Goal: Task Accomplishment & Management: Use online tool/utility

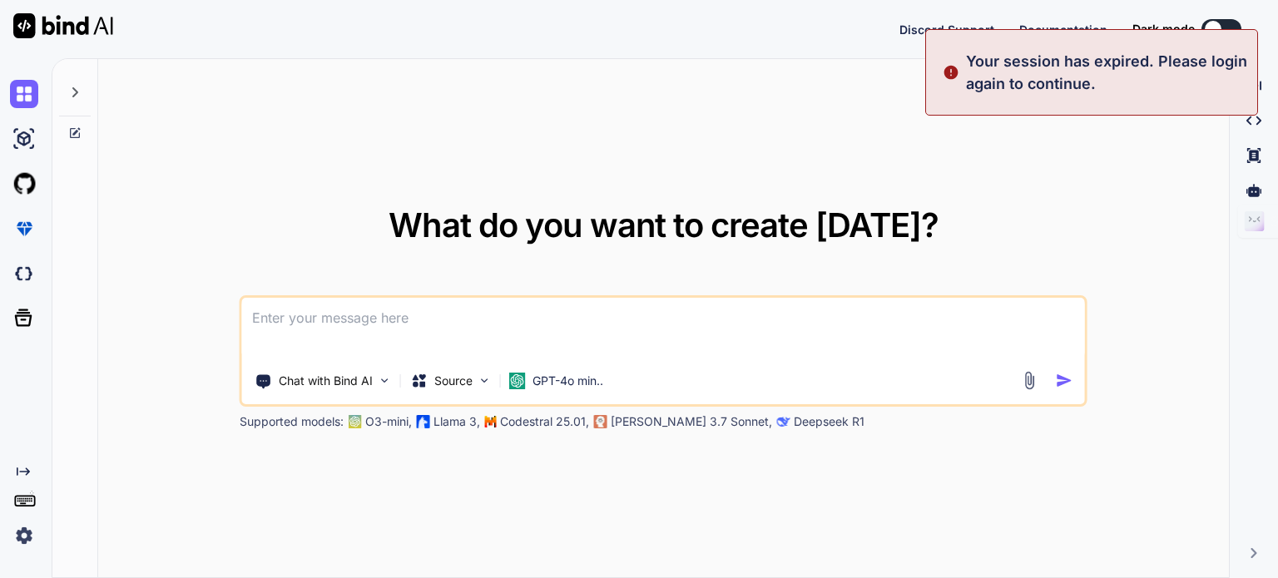
type textarea "x"
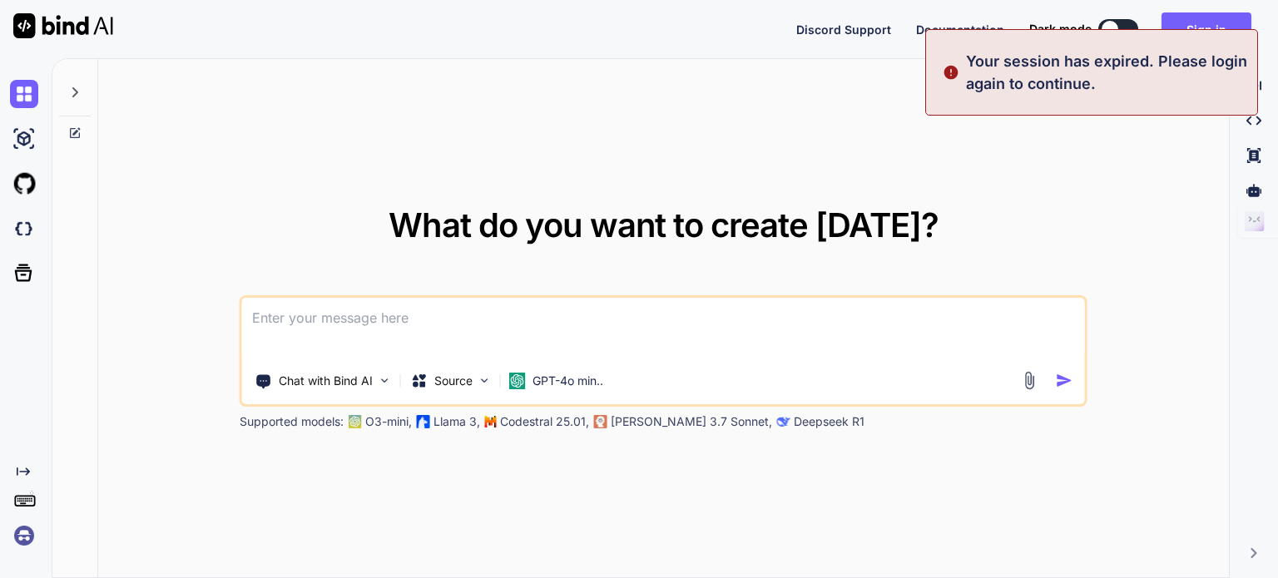
click at [662, 152] on div "What do you want to create [DATE]? Chat with Bind AI Source GPT-4o min.. Suppor…" at bounding box center [663, 319] width 1131 height 520
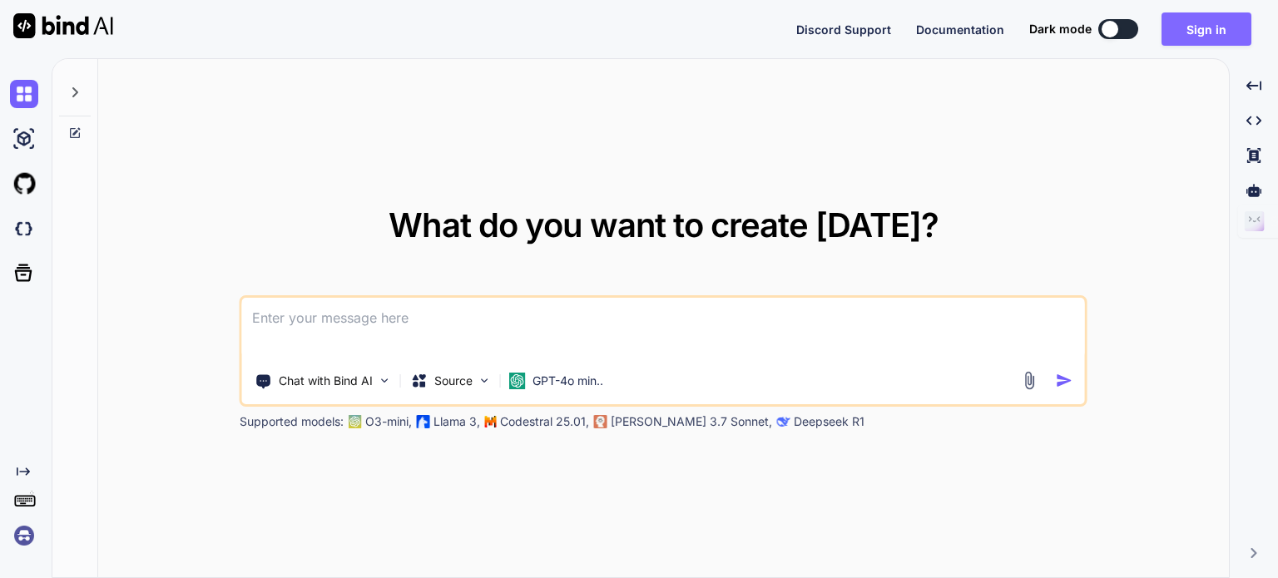
click at [1205, 26] on button "Sign in" at bounding box center [1207, 28] width 90 height 33
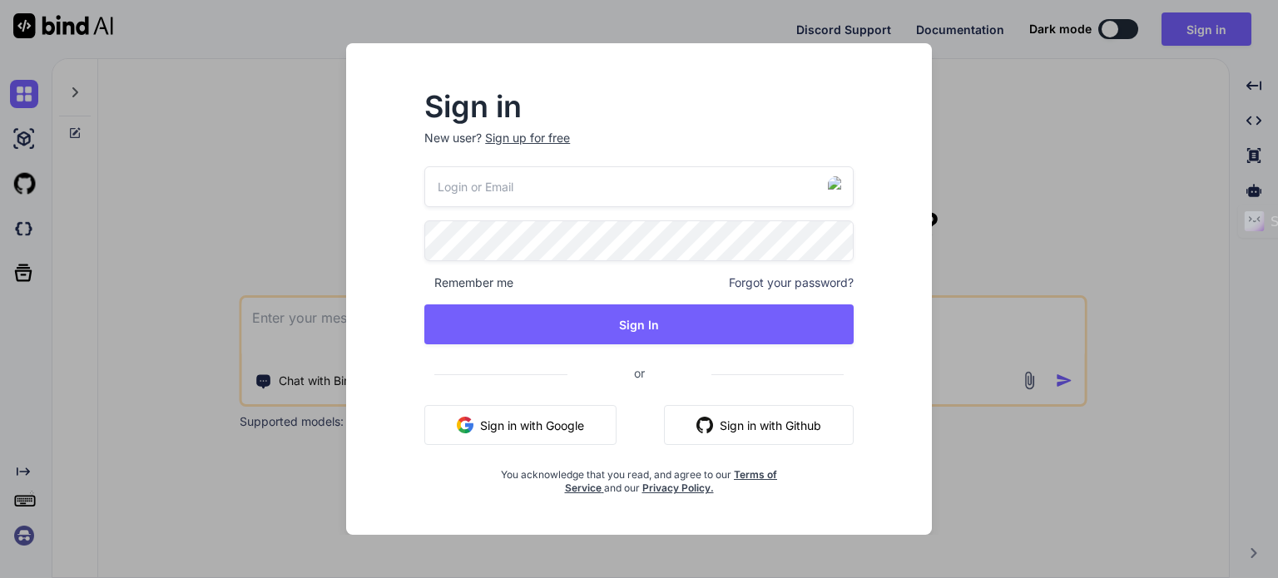
type input "[EMAIL_ADDRESS][DOMAIN_NAME]"
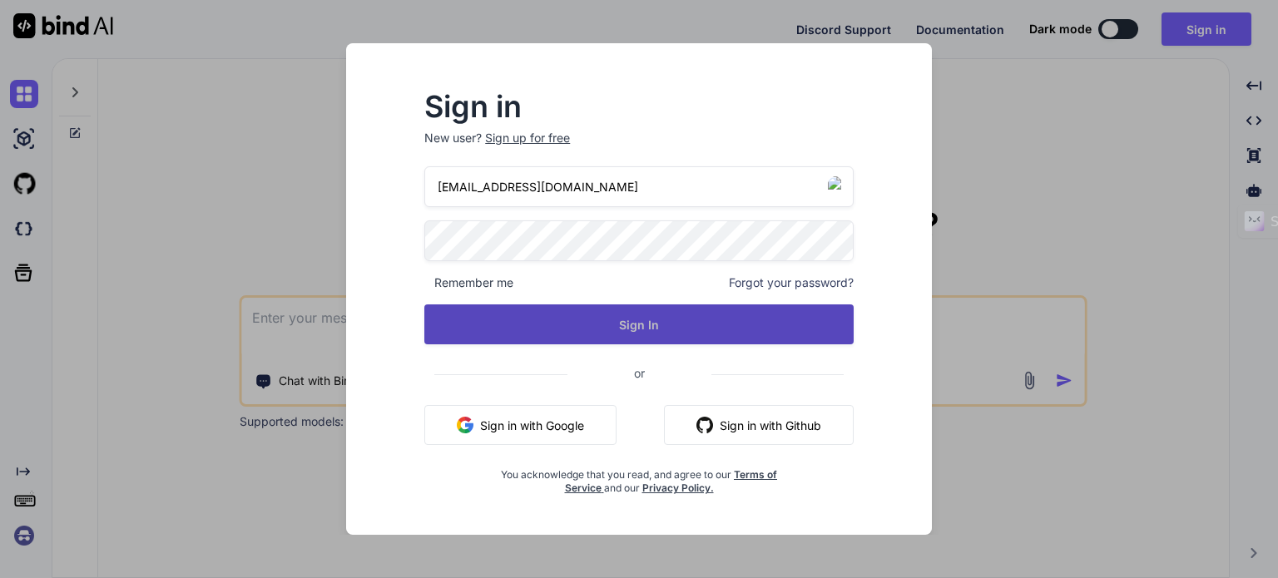
click at [637, 327] on button "Sign In" at bounding box center [638, 325] width 429 height 40
click at [612, 325] on button "Sign In" at bounding box center [638, 325] width 429 height 40
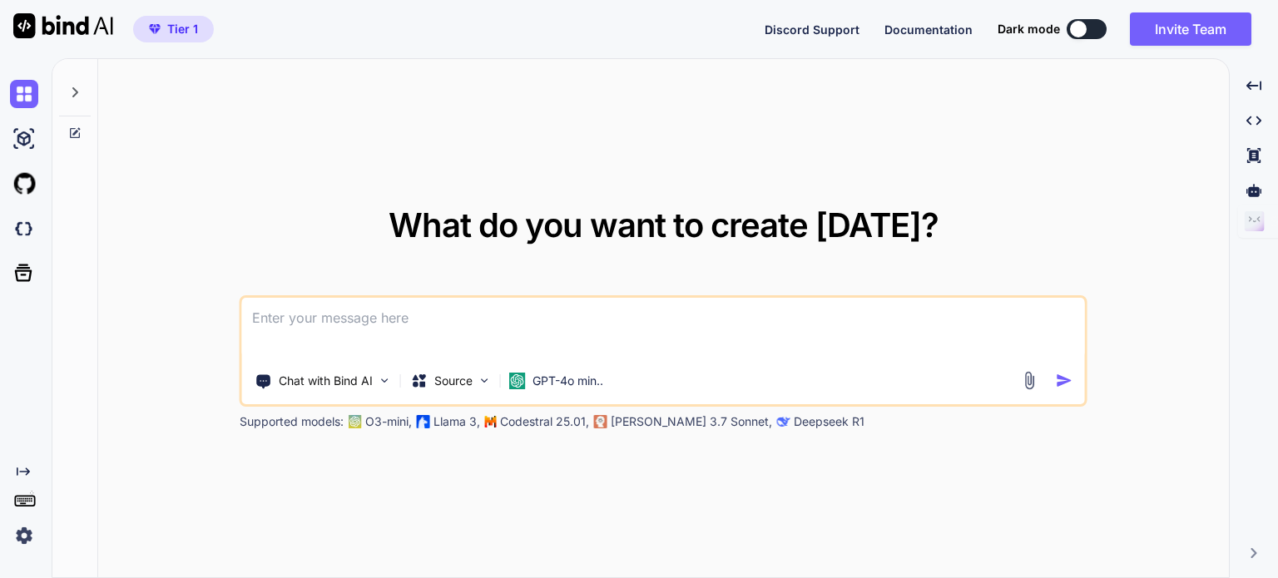
type textarea "x"
click at [22, 533] on img at bounding box center [24, 536] width 28 height 28
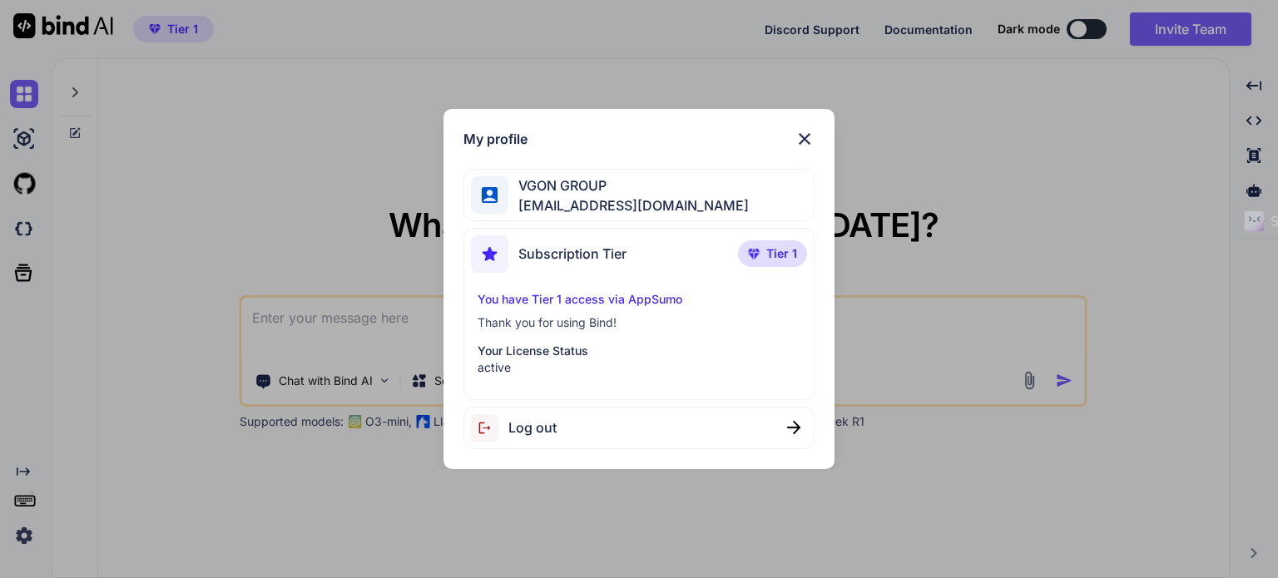
click at [275, 96] on div "My profile VGON GROUP [EMAIL_ADDRESS][DOMAIN_NAME] Subscription Tier Tier 1 You…" at bounding box center [639, 289] width 1278 height 578
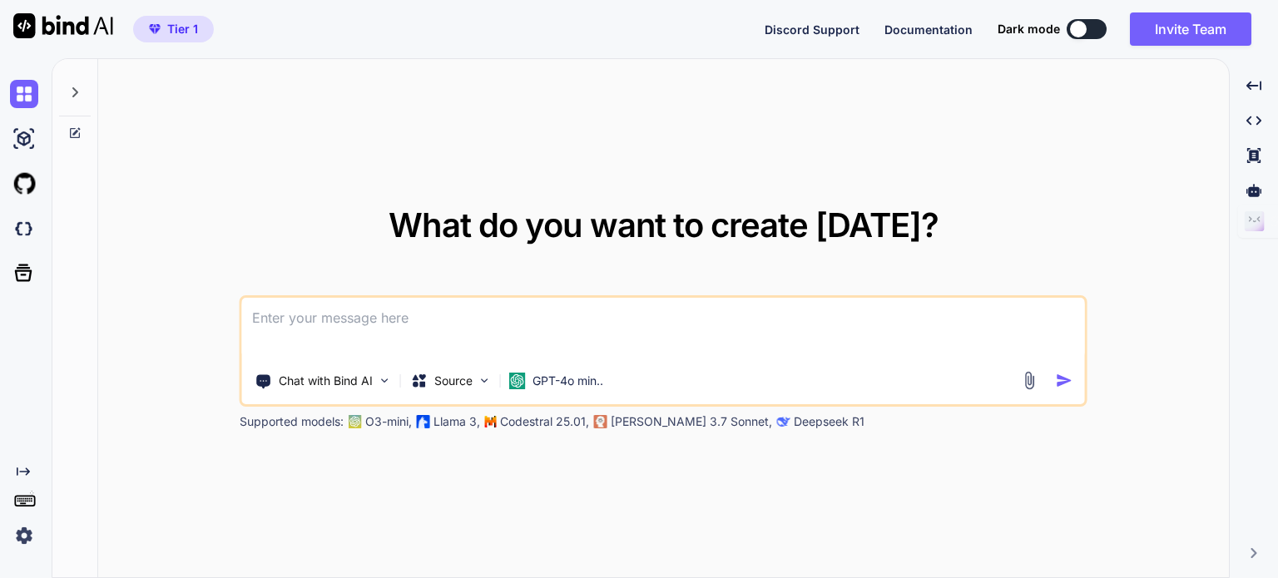
click at [400, 335] on textarea at bounding box center [663, 329] width 843 height 62
click at [1025, 382] on img at bounding box center [1029, 380] width 19 height 19
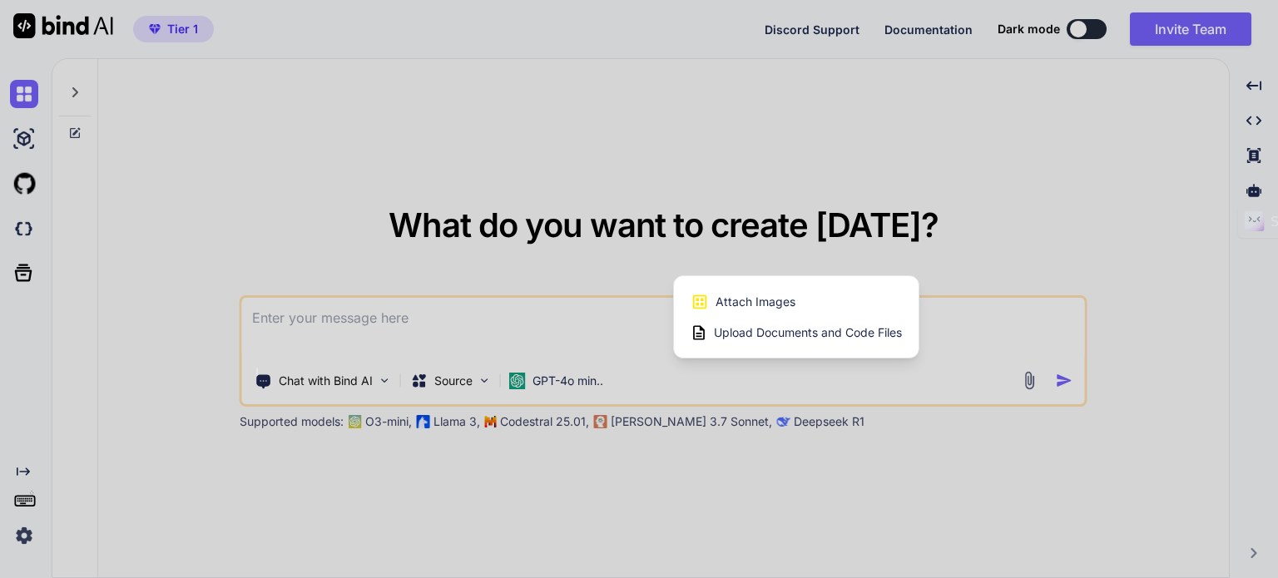
click at [814, 338] on span "Upload Documents and Code Files" at bounding box center [808, 333] width 188 height 17
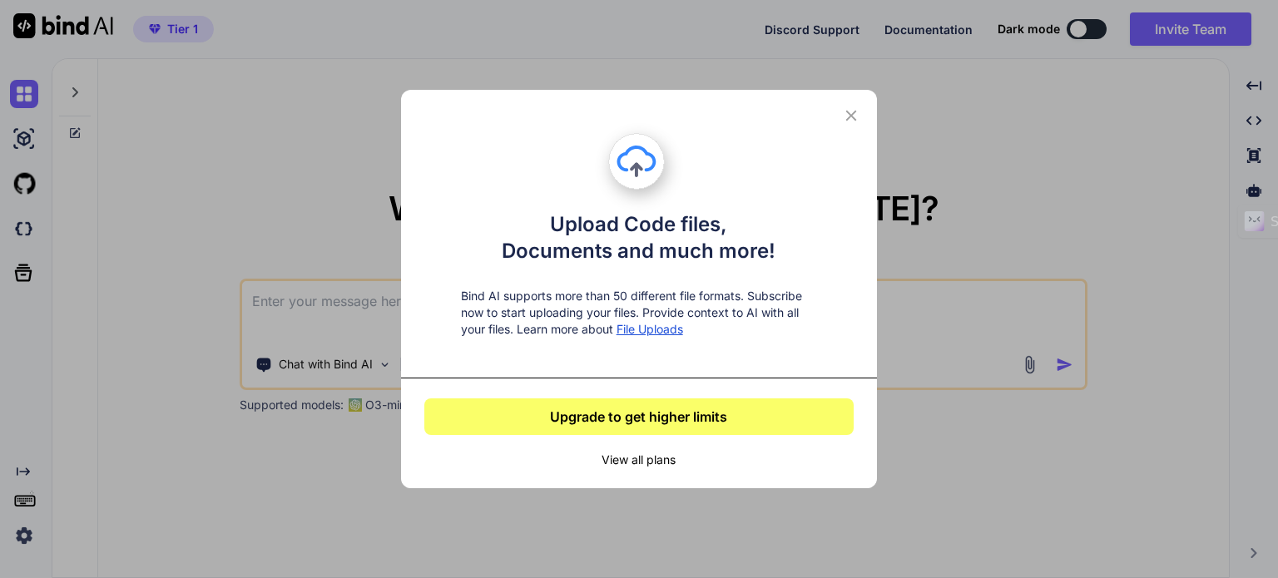
click at [632, 456] on button "View all plans" at bounding box center [638, 460] width 429 height 17
click at [848, 112] on icon at bounding box center [851, 116] width 11 height 11
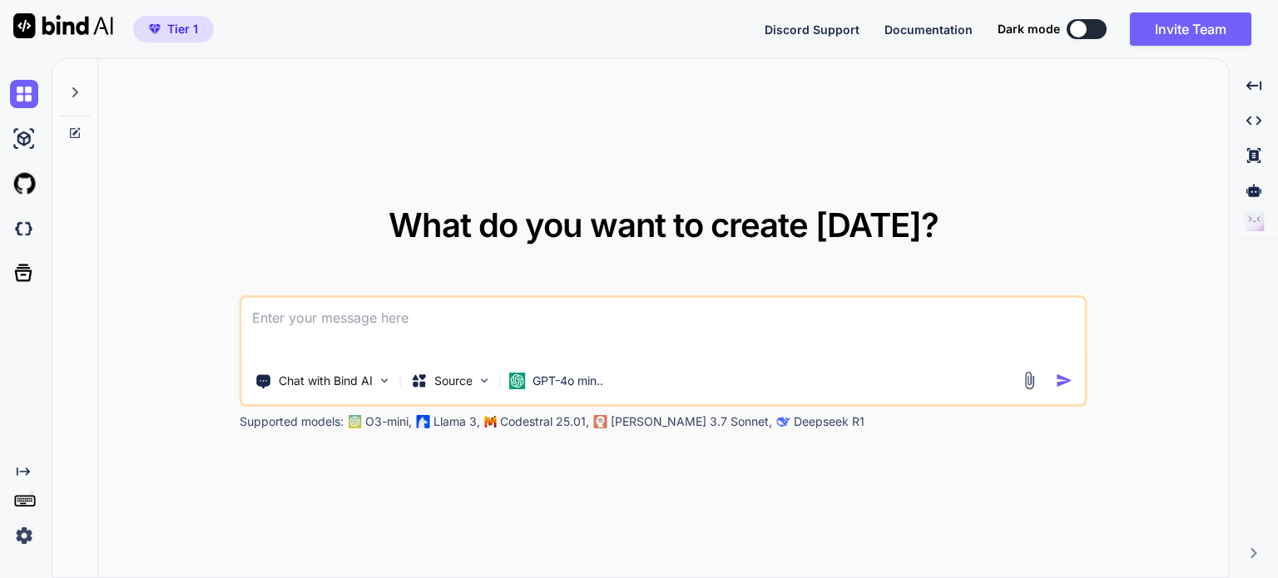
click at [498, 315] on textarea at bounding box center [663, 329] width 843 height 62
click at [436, 385] on p "Source" at bounding box center [453, 381] width 38 height 17
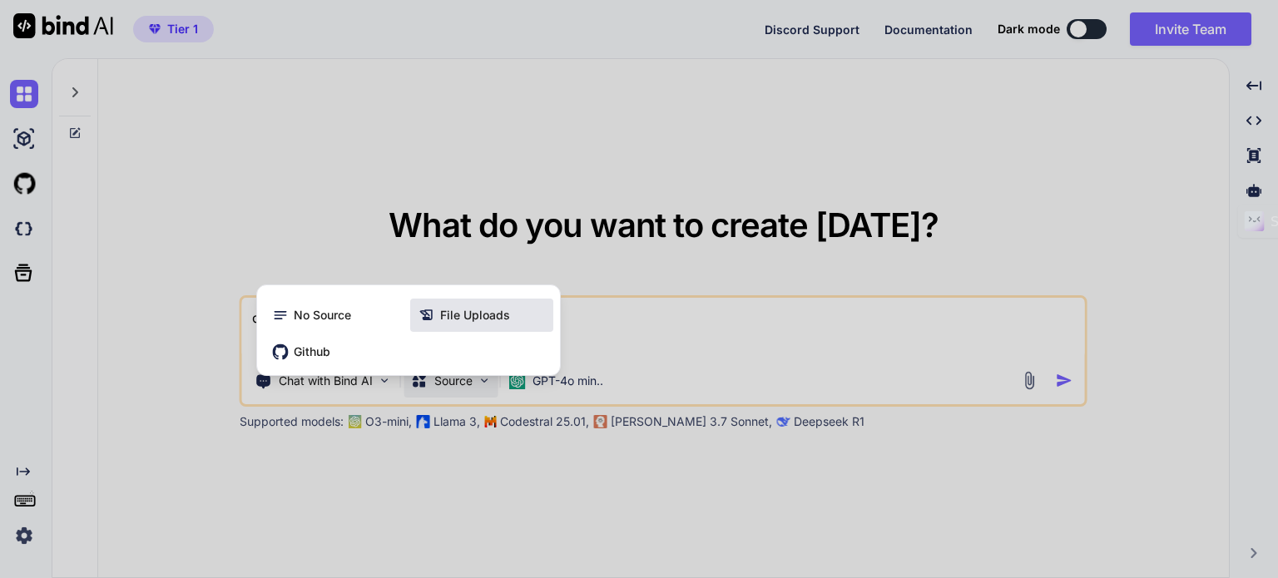
click at [467, 315] on span "File Uploads" at bounding box center [475, 315] width 70 height 17
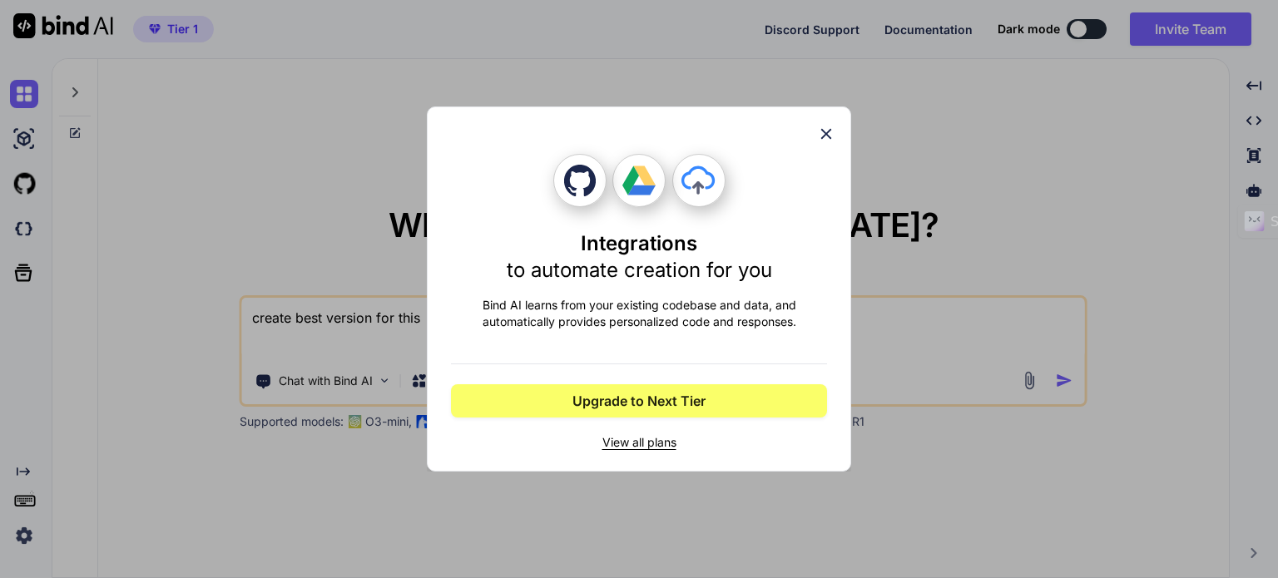
click at [834, 129] on icon at bounding box center [826, 134] width 18 height 18
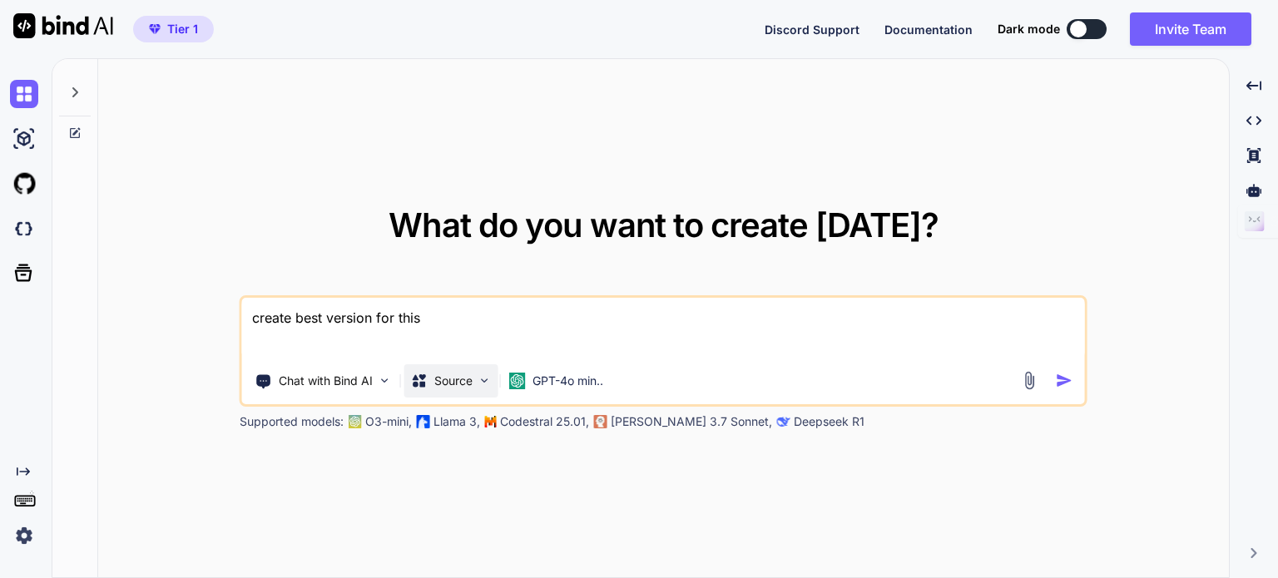
click at [467, 383] on p "Source" at bounding box center [453, 381] width 38 height 17
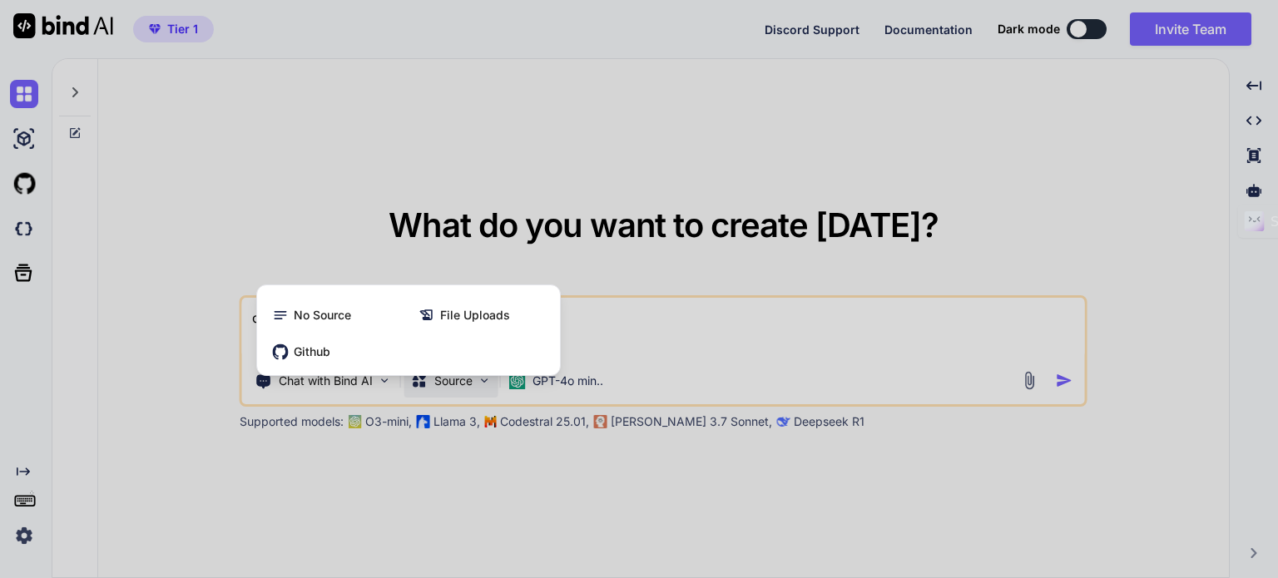
click at [688, 334] on div at bounding box center [639, 289] width 1278 height 578
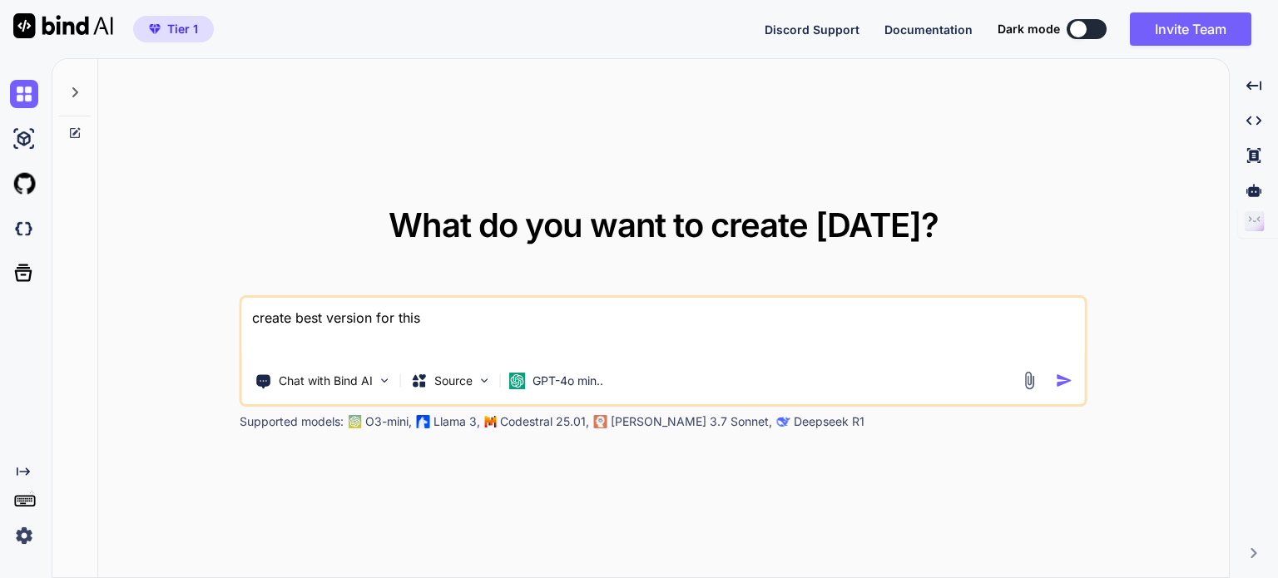
click at [567, 339] on textarea "create best version for this" at bounding box center [663, 329] width 843 height 62
paste textarea "<!DOCTYPE html> <html lang="en"> <head> <meta charset="UTF-8"> <meta name="view…"
type textarea "create best version for this <!DOCTYPE html> <html lang="en"> <head> <meta char…"
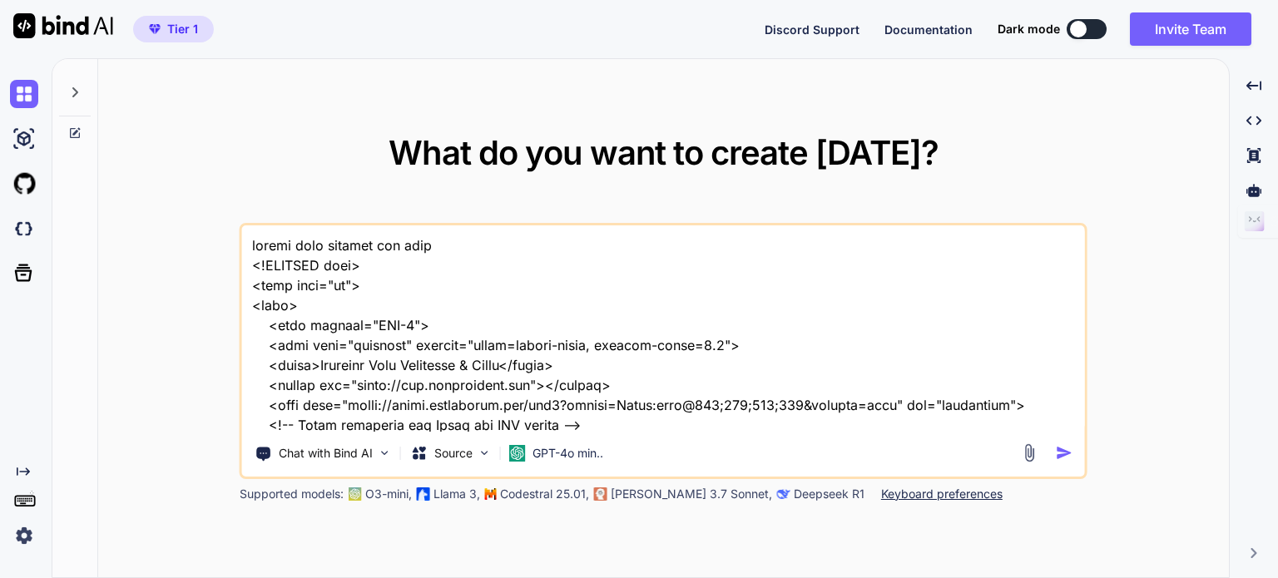
scroll to position [31898, 0]
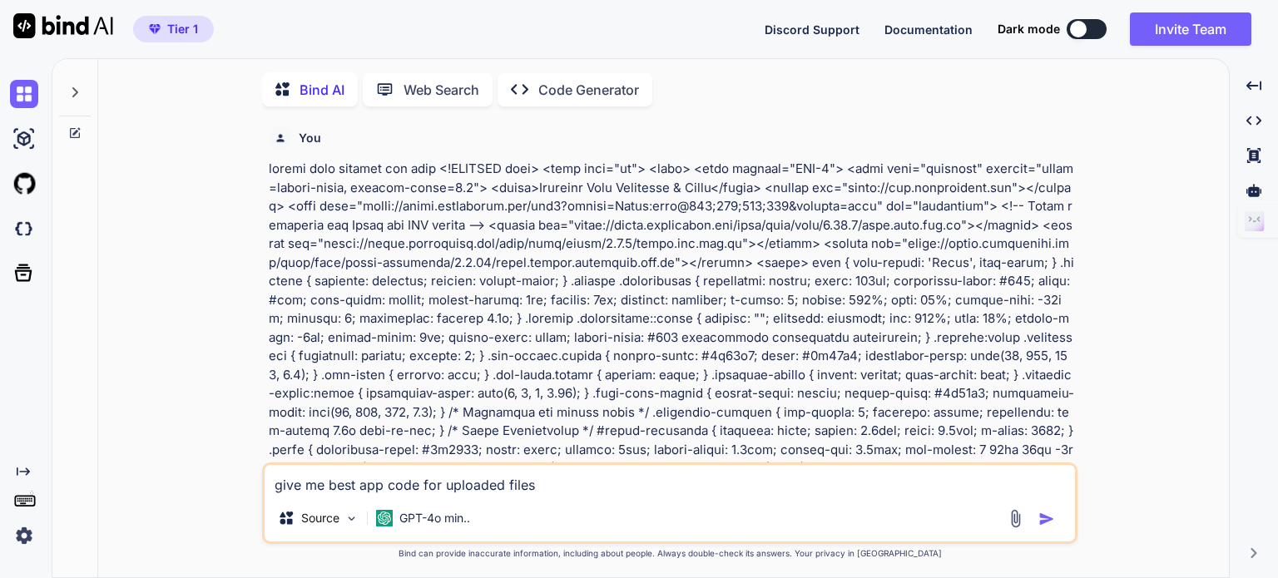
scroll to position [6, 0]
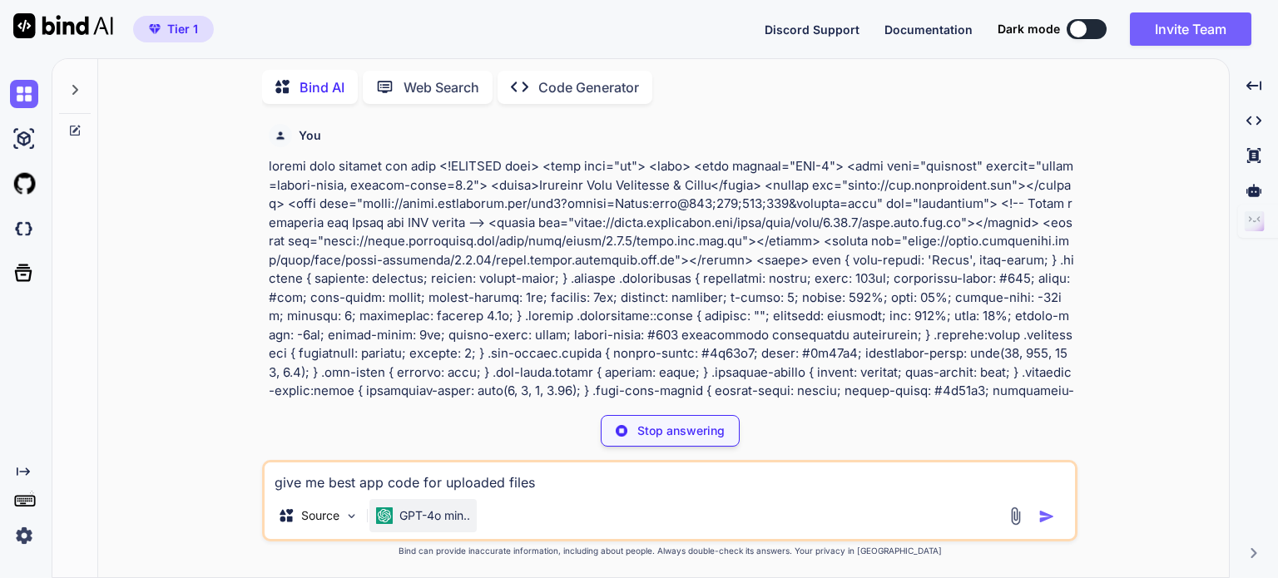
click at [396, 528] on div "GPT-4o min.." at bounding box center [423, 515] width 107 height 33
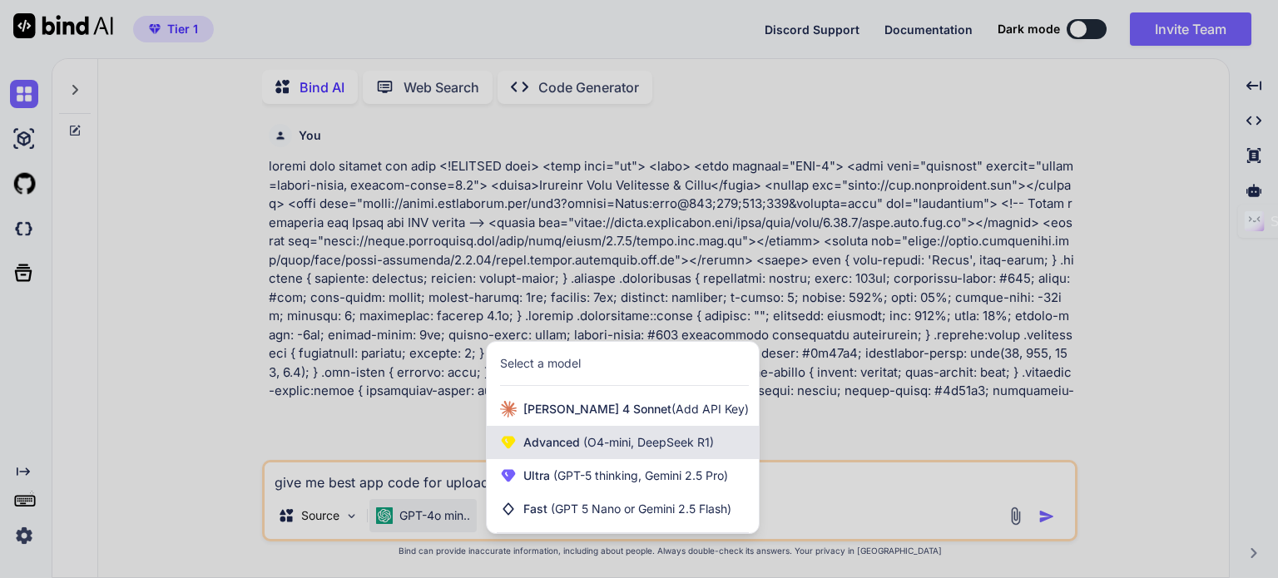
click at [576, 435] on span "Advanced (O4-mini, DeepSeek R1)" at bounding box center [618, 442] width 191 height 17
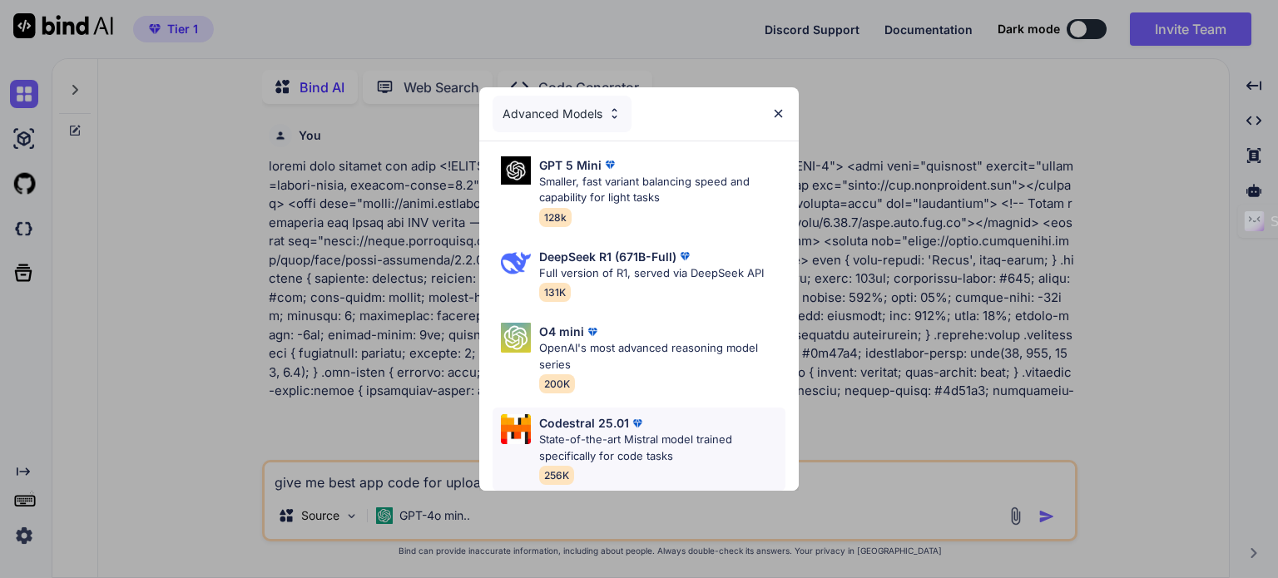
click at [668, 445] on p "State-of-the-art Mistral model trained specifically for code tasks" at bounding box center [662, 448] width 246 height 32
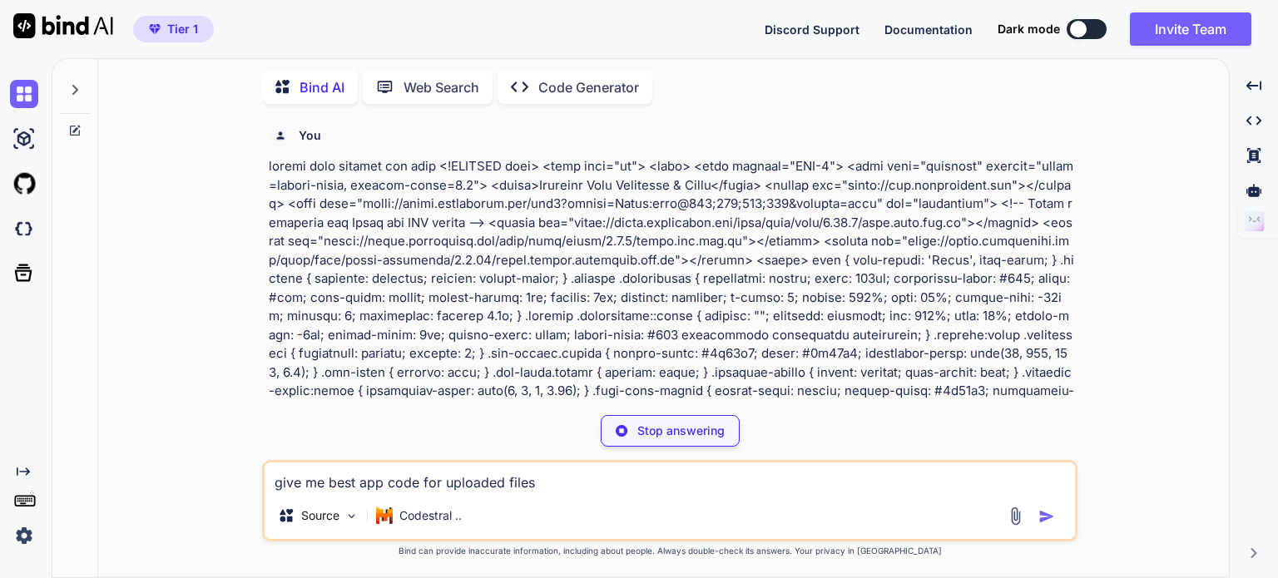
click at [649, 488] on textarea "give me best app code for uploaded files" at bounding box center [670, 478] width 811 height 30
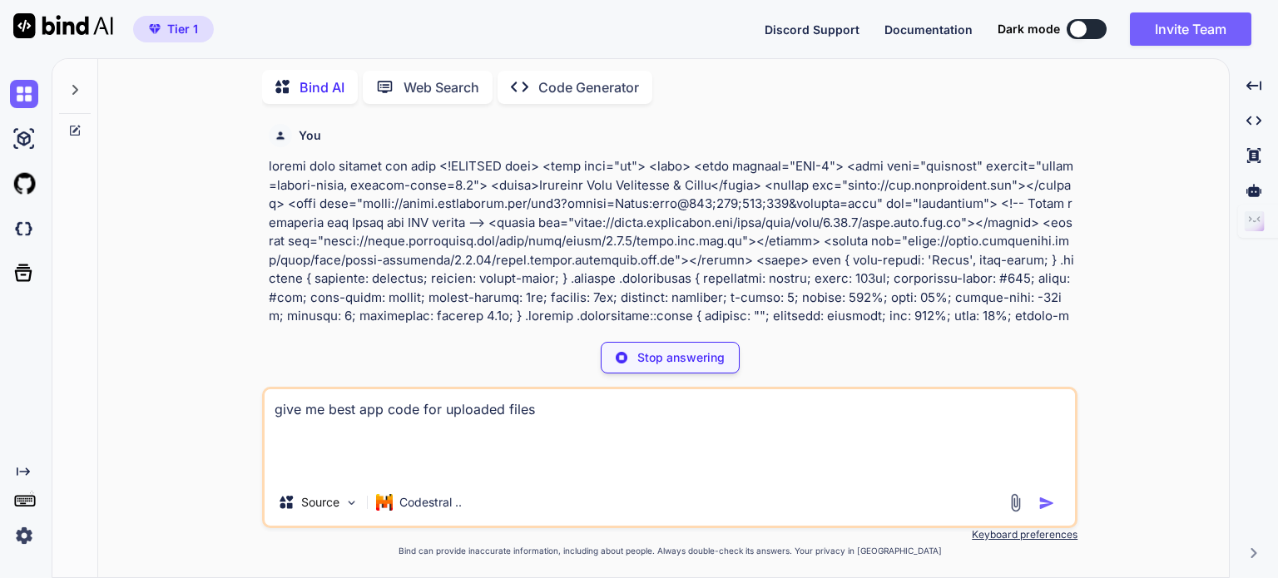
type textarea "give me best app code for uploaded files"
click at [559, 92] on p "Code Generator" at bounding box center [588, 87] width 101 height 20
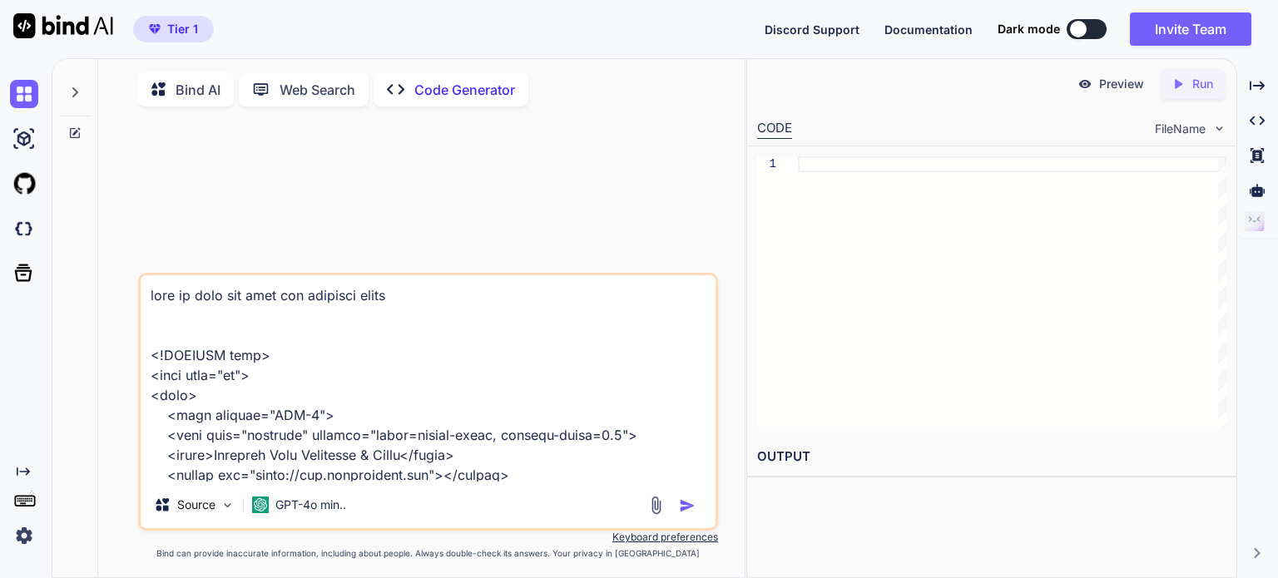
scroll to position [36552, 0]
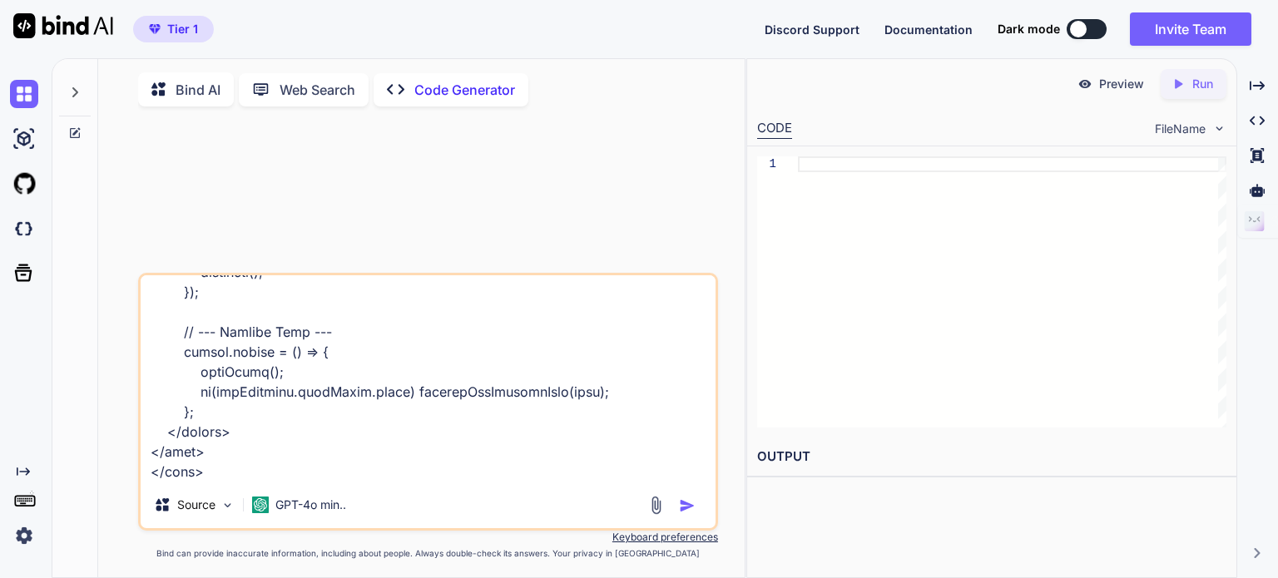
type textarea "give me best app code for uploaded files <!DOCTYPE html> <html lang="en"> <head…"
click at [690, 505] on img "button" at bounding box center [687, 506] width 17 height 17
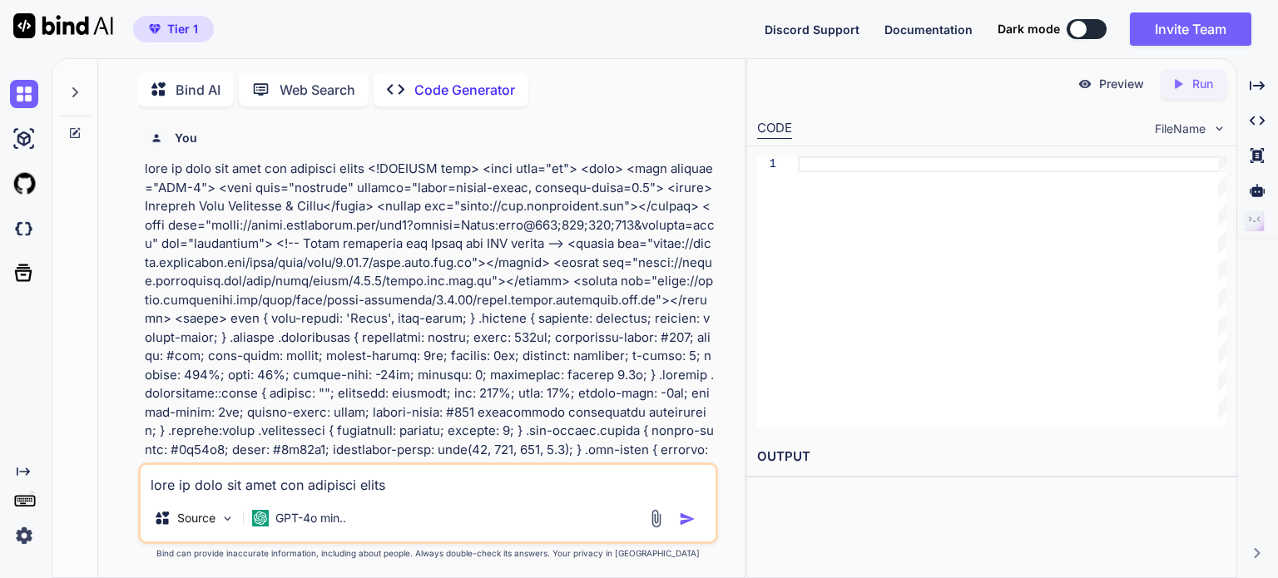
scroll to position [6, 0]
click at [298, 522] on p "GPT-4o min.." at bounding box center [310, 516] width 71 height 17
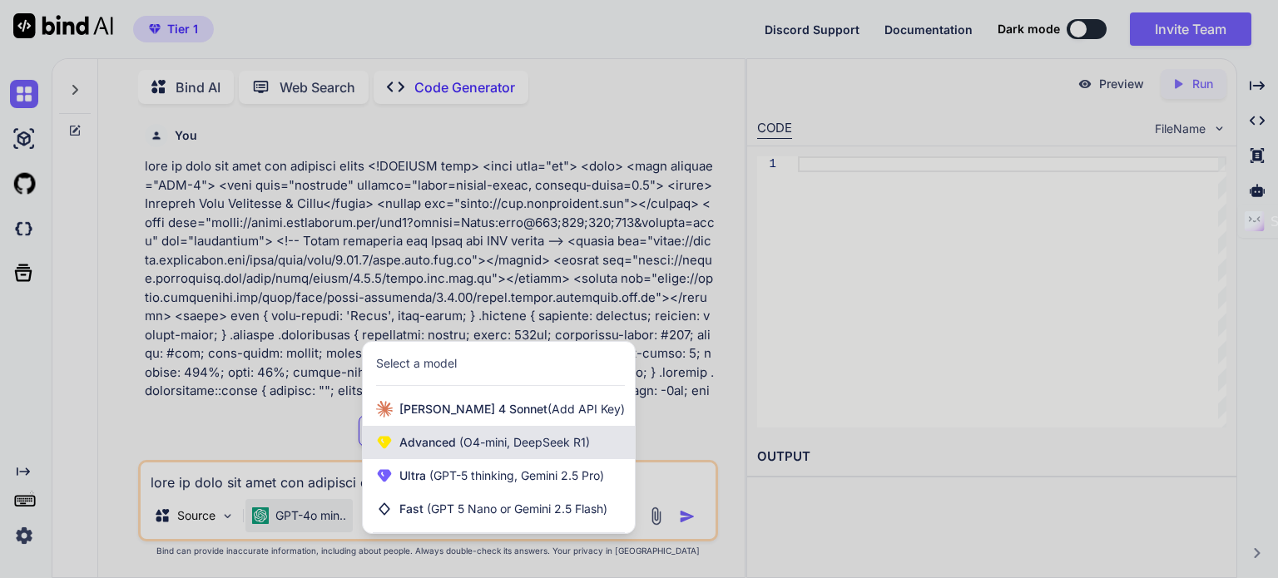
click at [523, 434] on div "Advanced (O4-mini, DeepSeek R1)" at bounding box center [499, 442] width 272 height 33
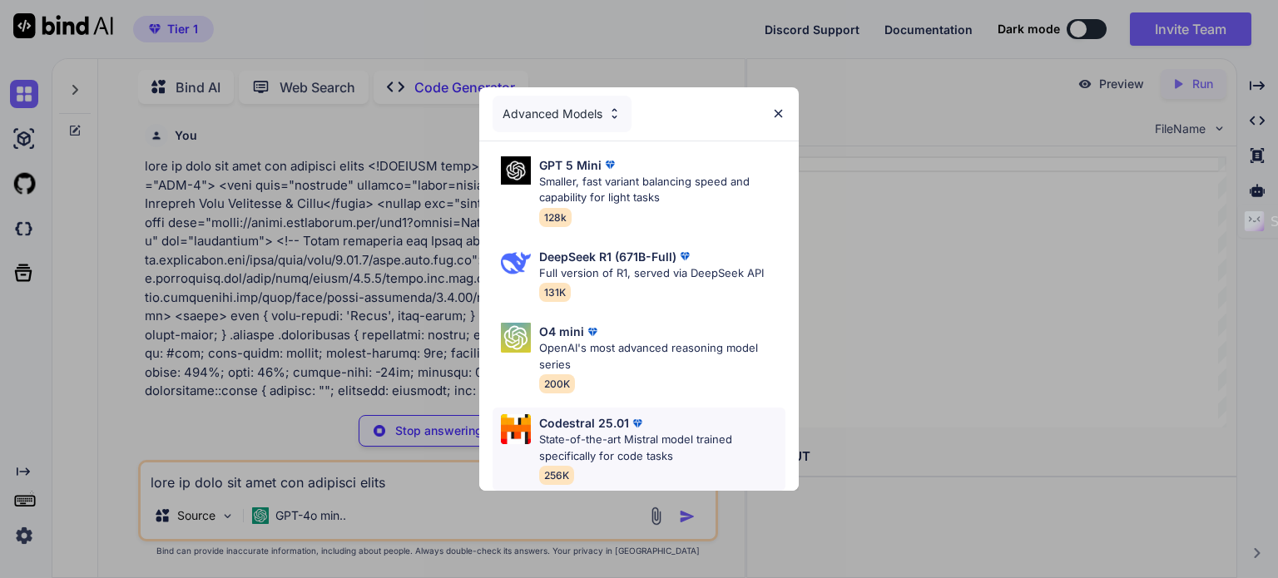
click at [634, 437] on p "State-of-the-art Mistral model trained specifically for code tasks" at bounding box center [662, 448] width 246 height 32
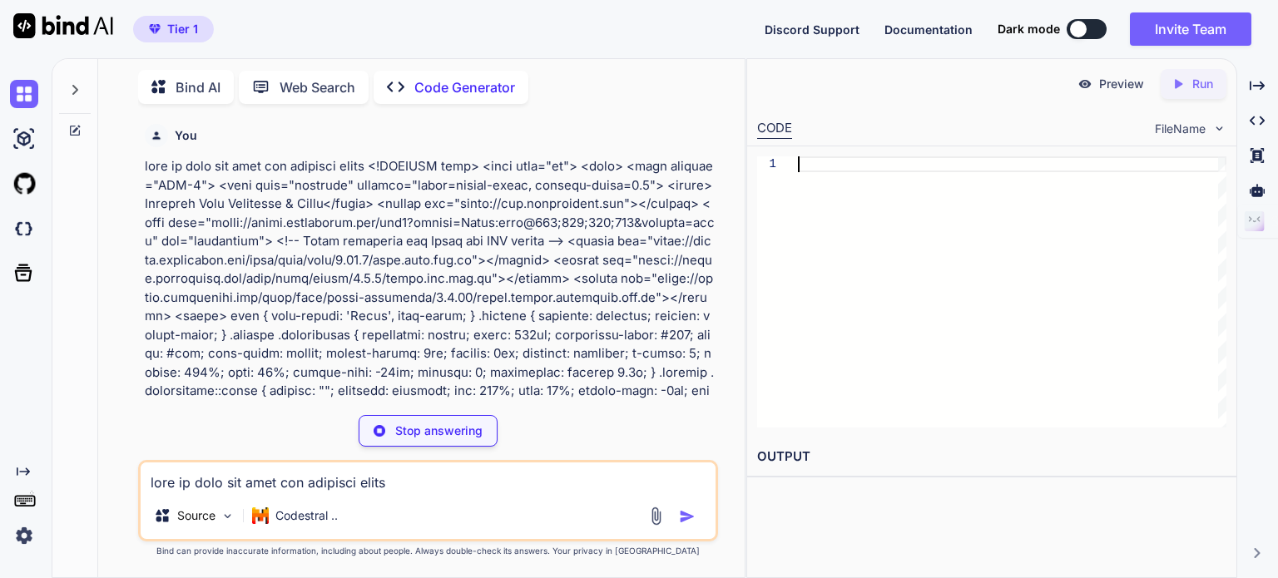
scroll to position [0, 0]
click at [820, 164] on div at bounding box center [1012, 291] width 429 height 271
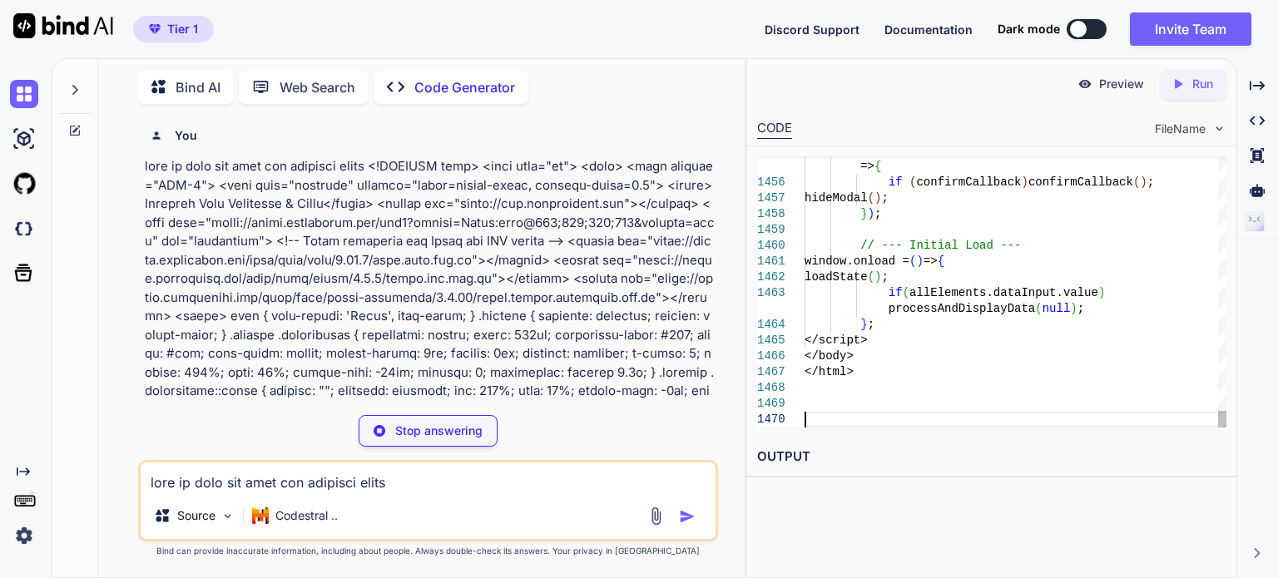
scroll to position [32, 0]
click at [1162, 90] on div "Created with Pixso. Run" at bounding box center [1194, 84] width 66 height 30
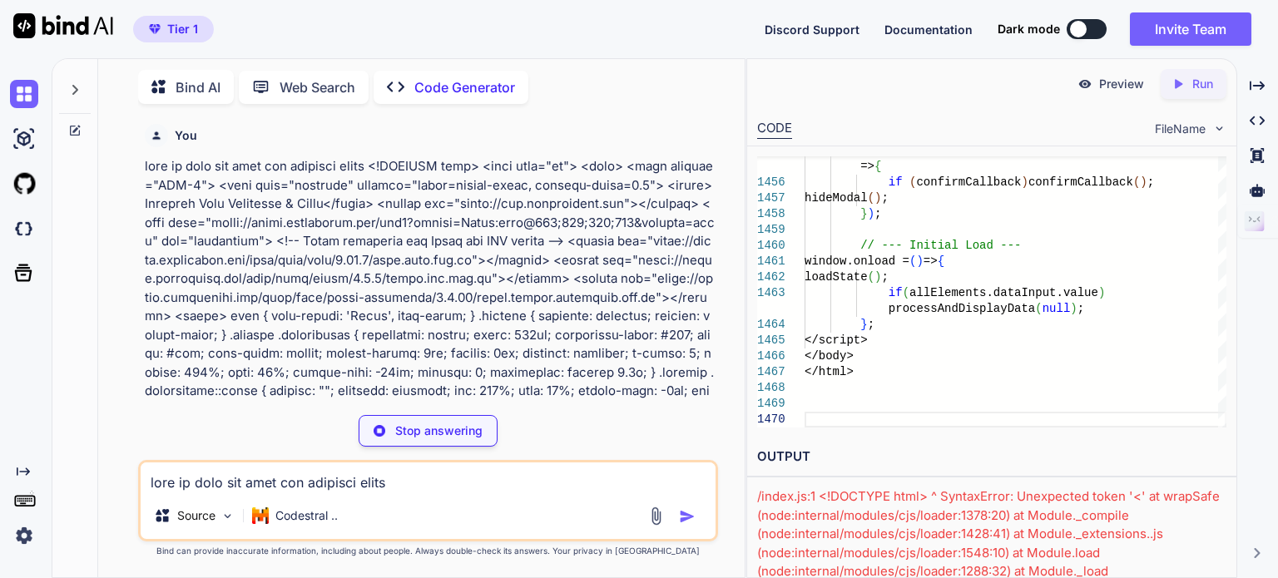
click at [1099, 86] on p "Preview" at bounding box center [1121, 84] width 45 height 17
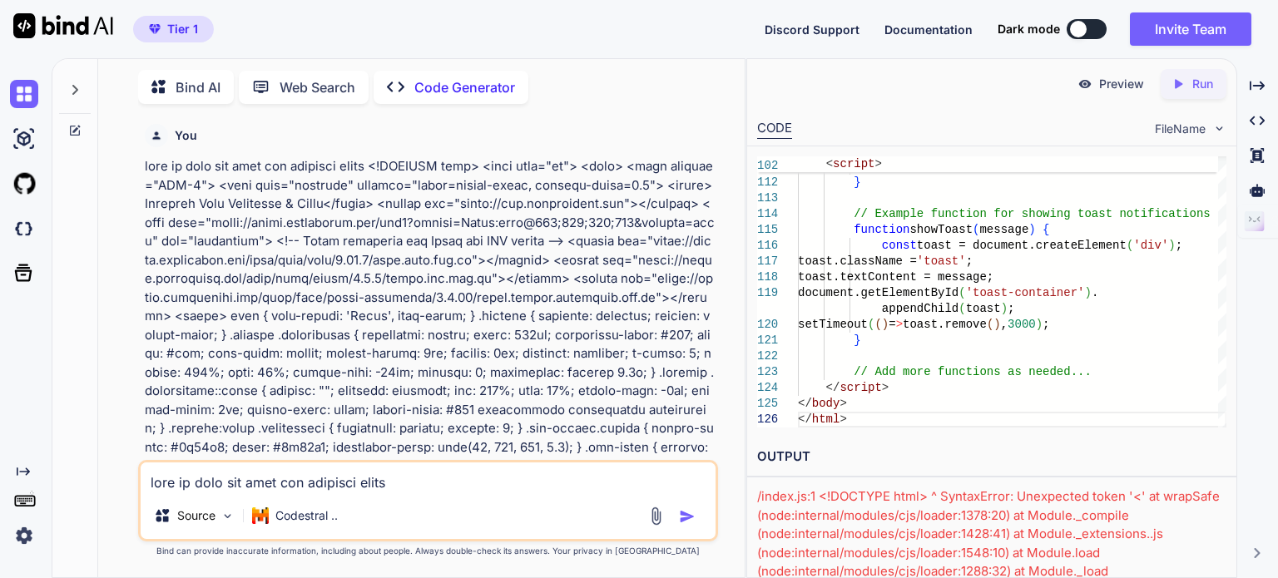
click at [27, 535] on img at bounding box center [24, 536] width 28 height 28
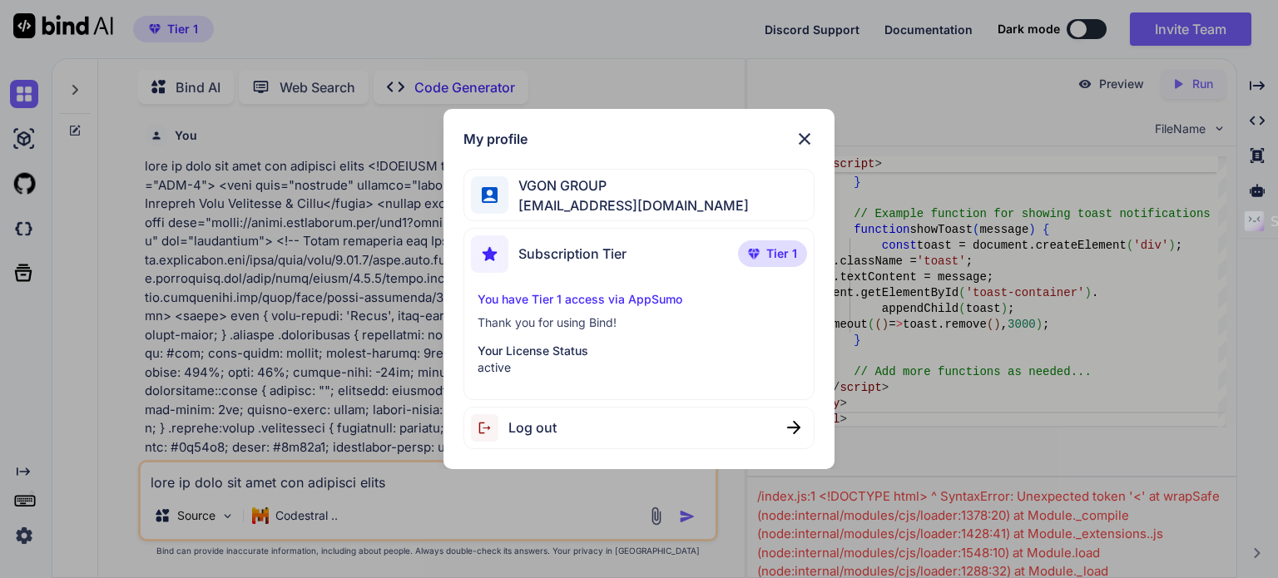
click at [550, 302] on p "You have Tier 1 access via AppSumo" at bounding box center [639, 299] width 322 height 17
click at [548, 335] on div "You have Tier 1 access via AppSumo Thank you for using Bind! Your License Statu…" at bounding box center [638, 333] width 335 height 85
click at [776, 264] on p "Tier 1" at bounding box center [772, 254] width 69 height 27
click at [632, 269] on div "Subscription Tier Tier 1" at bounding box center [638, 258] width 335 height 44
click at [581, 262] on span "Subscription Tier" at bounding box center [572, 254] width 108 height 20
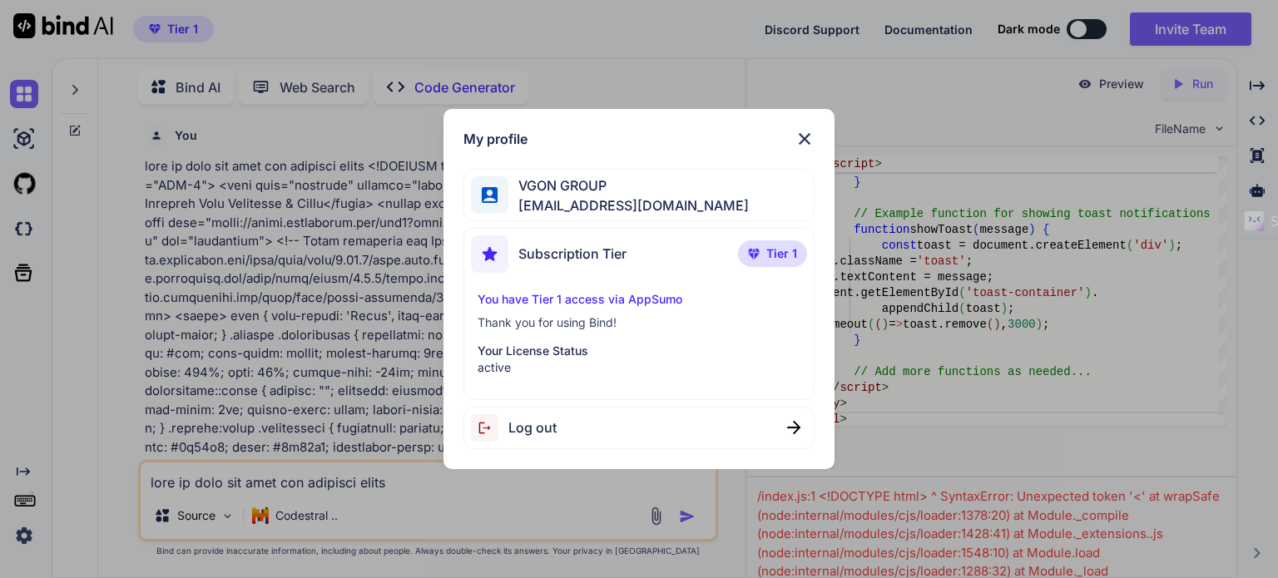
click at [576, 260] on span "Subscription Tier" at bounding box center [572, 254] width 108 height 20
click at [761, 254] on p "Tier 1" at bounding box center [772, 254] width 69 height 27
click at [496, 259] on img at bounding box center [489, 254] width 37 height 37
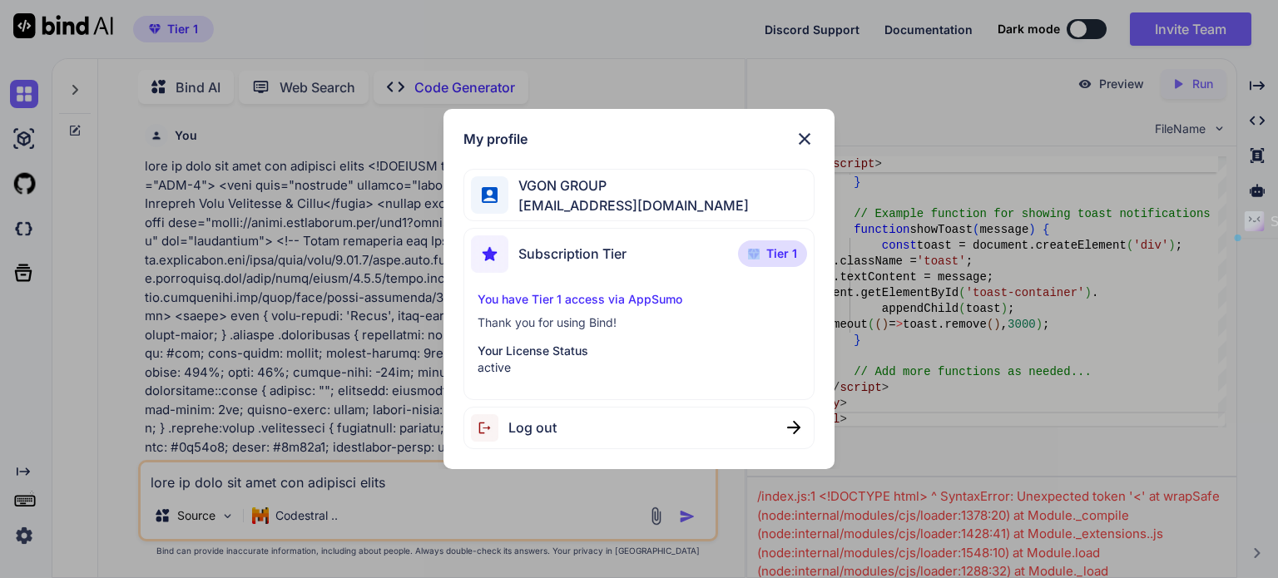
click at [496, 259] on img at bounding box center [489, 254] width 37 height 37
click at [808, 136] on img at bounding box center [805, 139] width 20 height 20
